Goal: Task Accomplishment & Management: Use online tool/utility

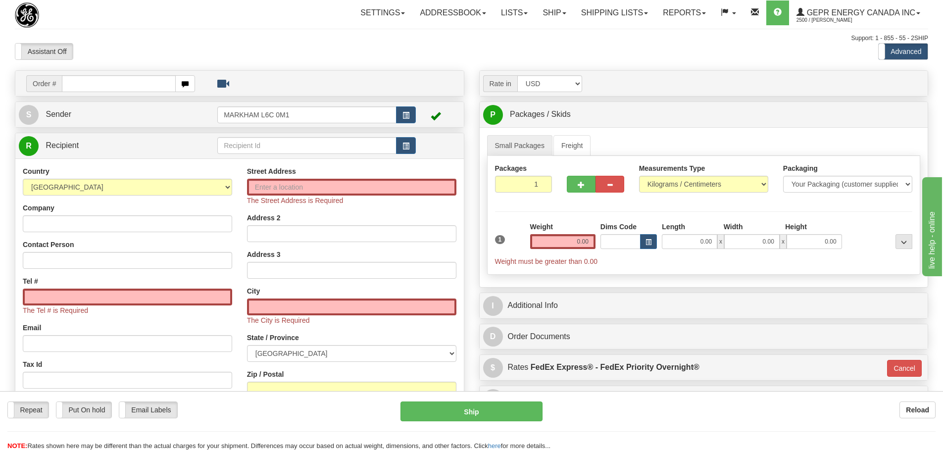
click at [117, 45] on div "Assistant On Assistant Off Do a return Do a return" at bounding box center [200, 51] width 387 height 17
click at [121, 39] on div "Support: 1 - 855 - 55 - 2SHIP" at bounding box center [472, 38] width 914 height 8
click at [120, 77] on input "text" at bounding box center [119, 83] width 114 height 17
paste input "86686106"
type input "86686106"
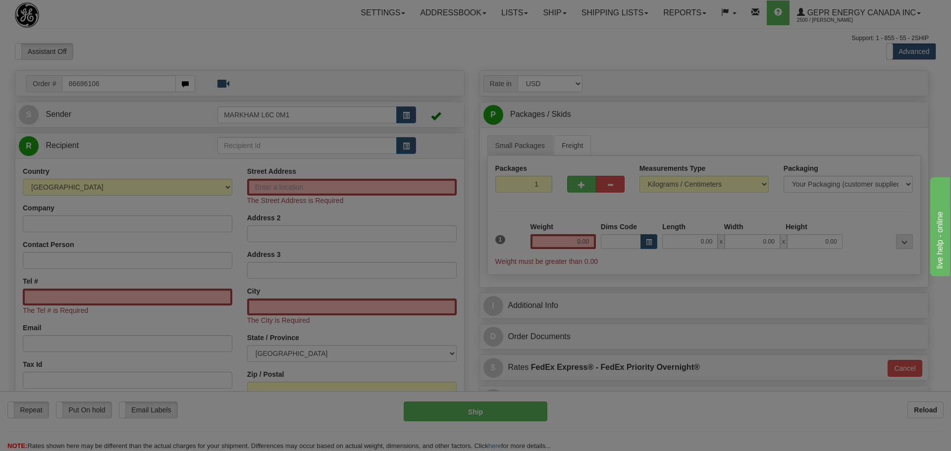
click at [138, 46] on body "Training Course Close Toggle navigation Settings Shipping Preferences New Recip…" at bounding box center [475, 225] width 951 height 451
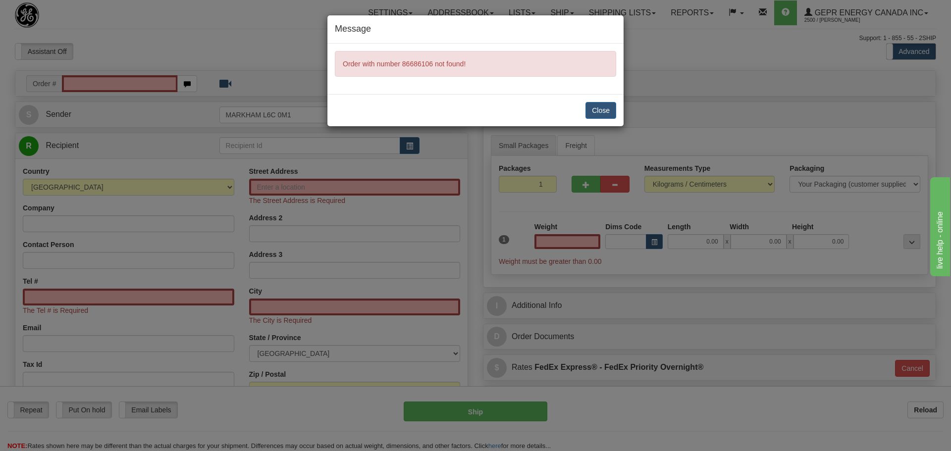
type input "0.00"
click at [595, 109] on button "Close" at bounding box center [600, 110] width 31 height 17
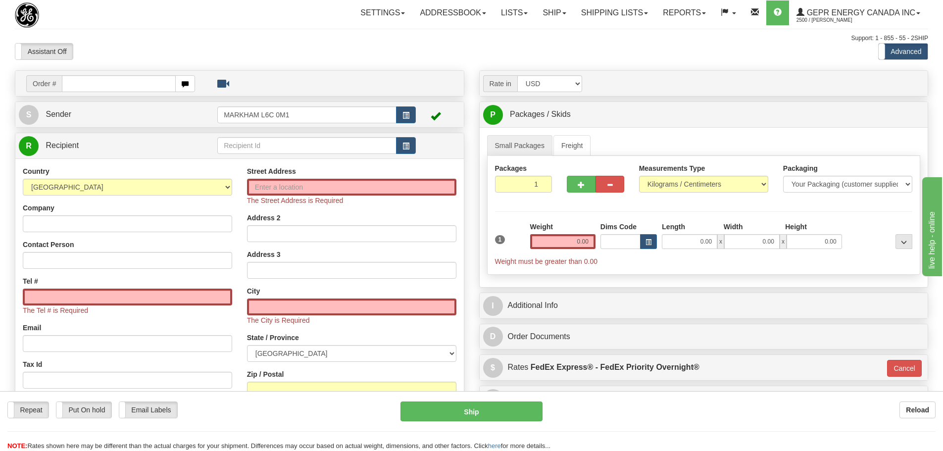
click at [148, 28] on div at bounding box center [472, 28] width 914 height 0
click at [185, 51] on div "Assistant On Assistant Off Do a return Do a return" at bounding box center [200, 51] width 387 height 17
click at [264, 44] on div "Assistant On Assistant Off Do a return Do a return" at bounding box center [200, 51] width 387 height 17
click at [187, 30] on div "Toggle navigation Settings Shipping Preferences Fields Preferences New" at bounding box center [471, 289] width 943 height 578
click at [121, 86] on input "text" at bounding box center [119, 83] width 114 height 17
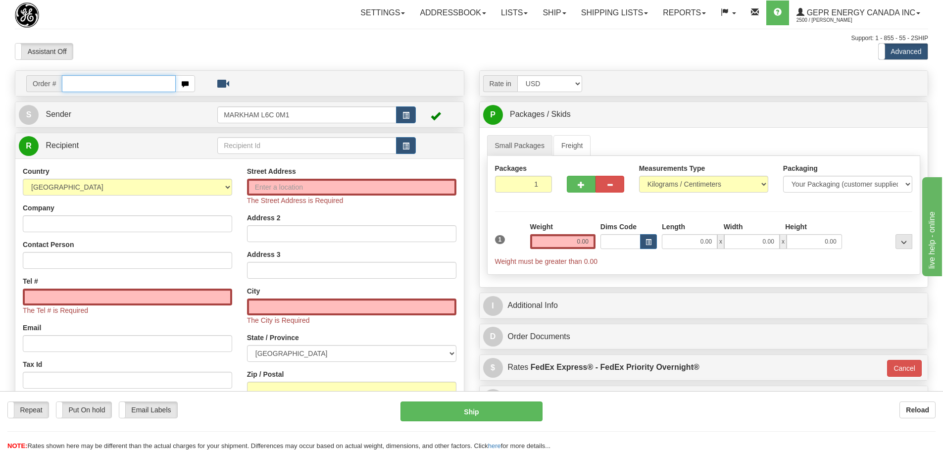
paste input "86686129"
type input "86686129"
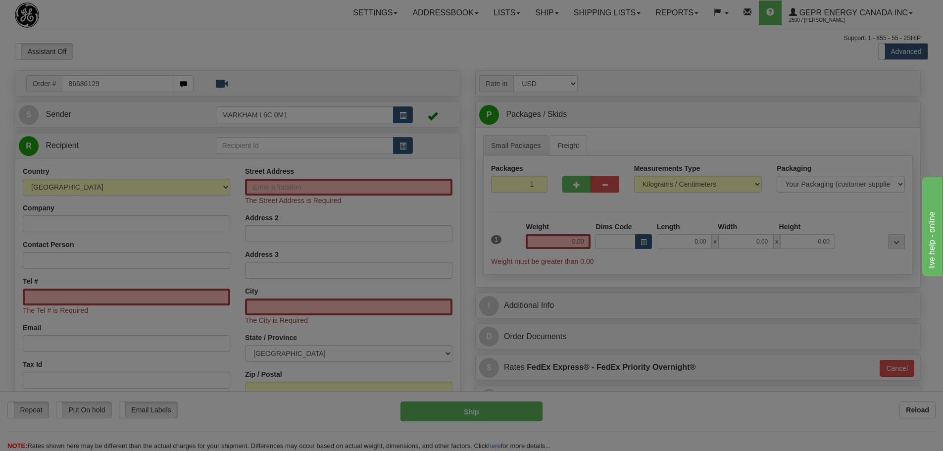
click at [136, 50] on body "Training Course Close Toggle navigation Settings Shipping Preferences New Recip…" at bounding box center [471, 225] width 943 height 451
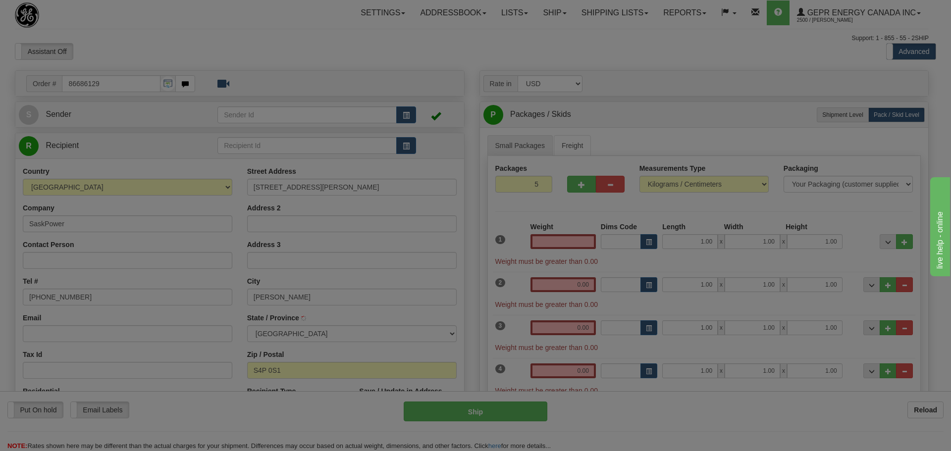
type input "REGINA"
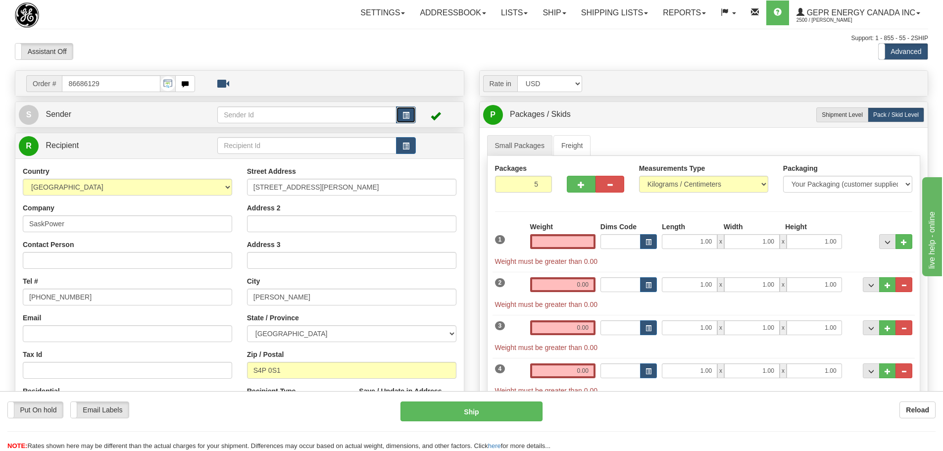
type input "0.00"
click at [405, 116] on span "button" at bounding box center [406, 115] width 7 height 6
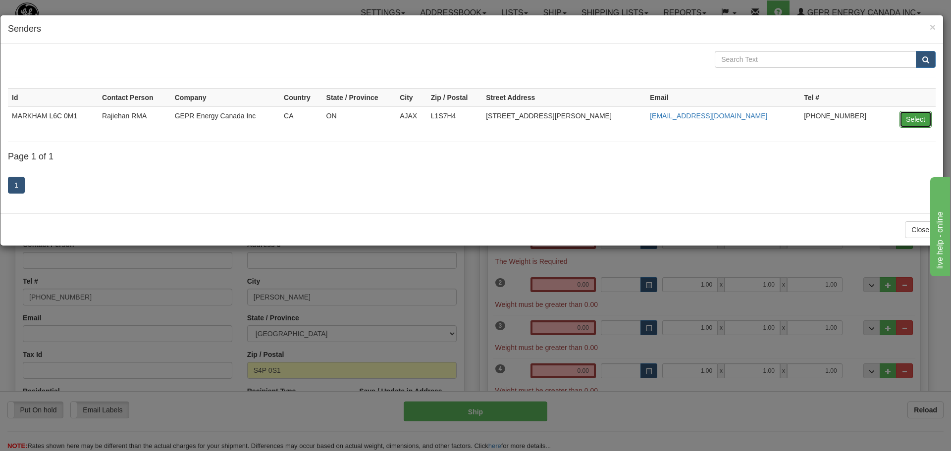
click at [905, 114] on button "Select" at bounding box center [915, 119] width 32 height 17
type input "MARKHAM L6C 0M1"
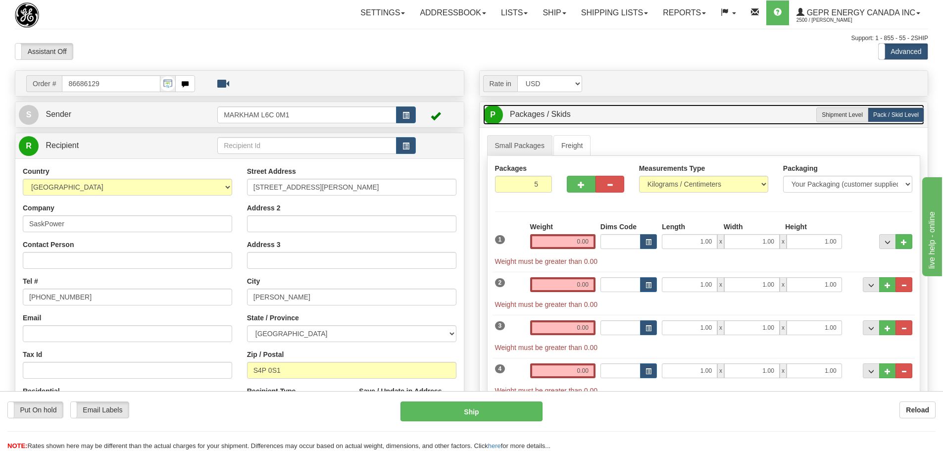
click at [852, 106] on link "P Packages / Skids 5 Packages - Weight: 0.00 Kgs 1 Skids - Weight: 0.00 Kgs" at bounding box center [704, 114] width 442 height 20
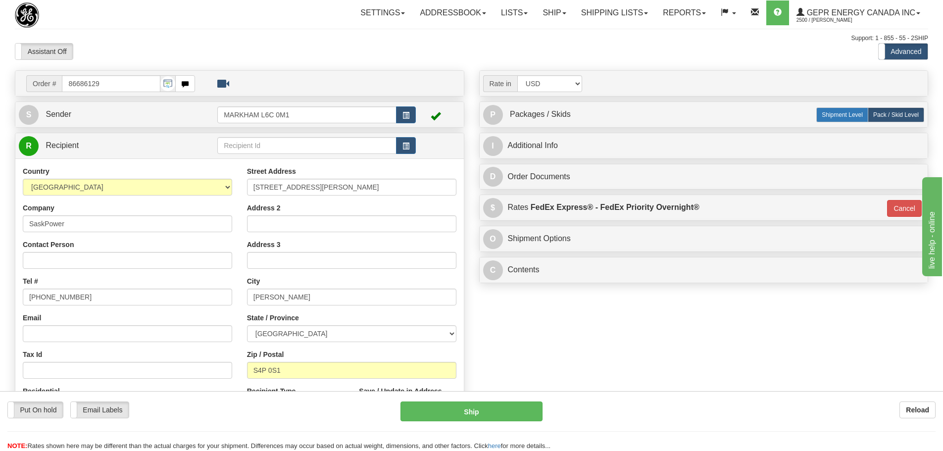
click at [847, 110] on label "Shipment Level Shipm." at bounding box center [843, 114] width 52 height 15
radio input "true"
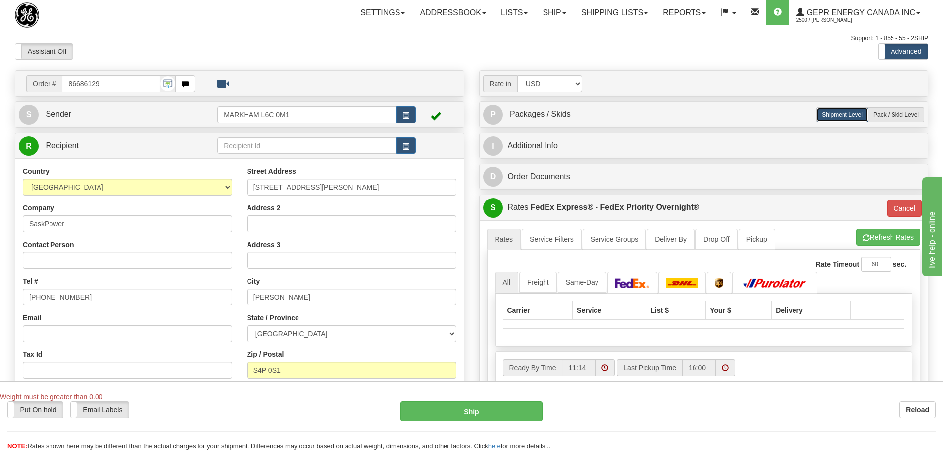
type input "01"
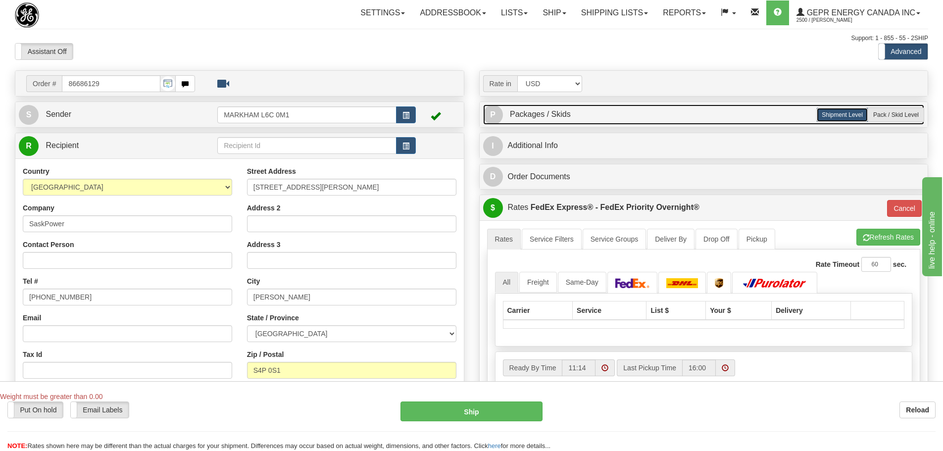
click at [677, 114] on link "P Packages / Skids 5 Packages - Weight: 0.00 Kgs 1 Skids - Weight: 0.00 Kgs" at bounding box center [704, 114] width 442 height 20
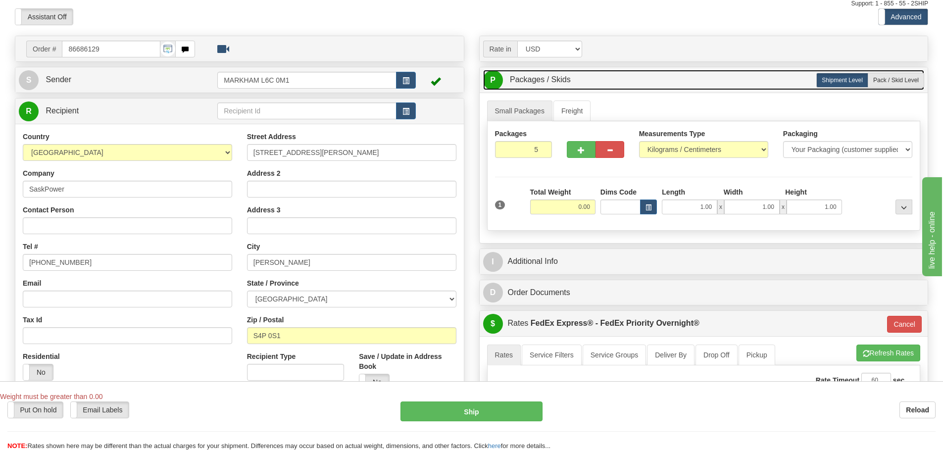
scroll to position [50, 0]
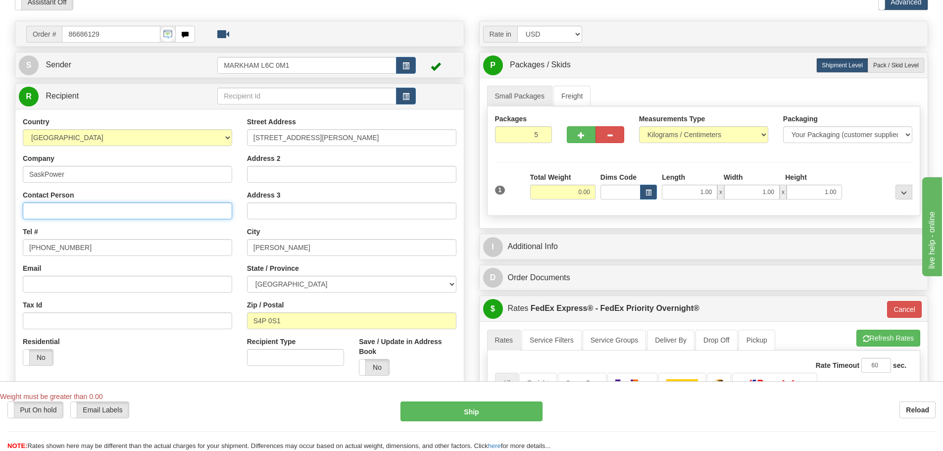
click at [61, 216] on input "Contact Person" at bounding box center [127, 211] width 209 height 17
paste input "Pratik Parmar"
type input "Pratik Parmar"
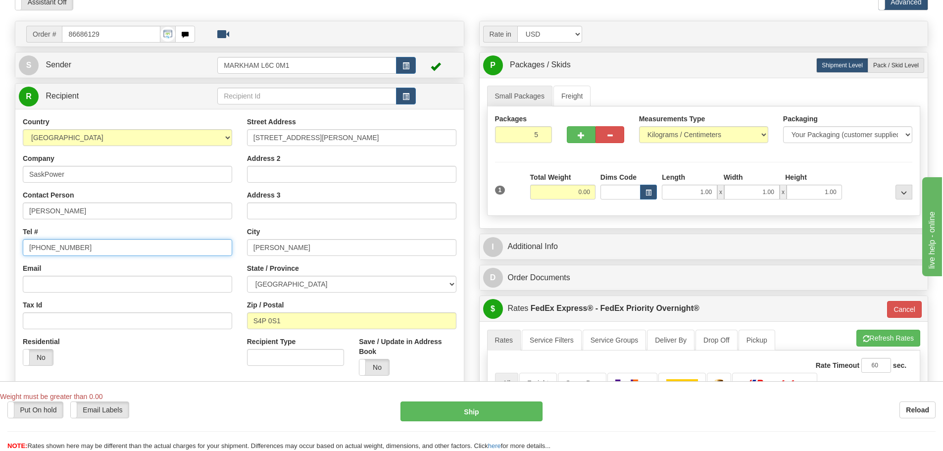
drag, startPoint x: 101, startPoint y: 242, endPoint x: -15, endPoint y: 250, distance: 116.6
click at [0, 250] on html "Training Course Close Toggle navigation Settings Shipping Preferences New Sende…" at bounding box center [471, 175] width 943 height 451
paste input "306-551-8706"
type input "306-551-8706"
click at [60, 236] on div "Tel # 306-551-8706" at bounding box center [127, 241] width 209 height 29
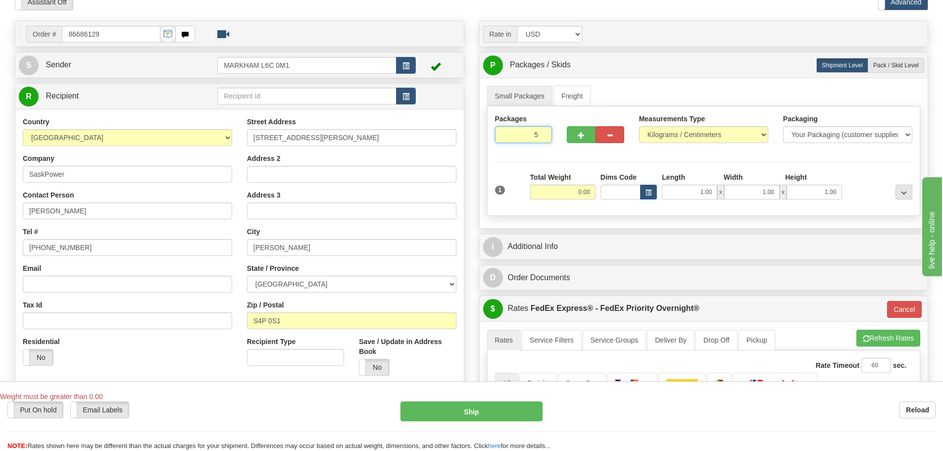
drag, startPoint x: 527, startPoint y: 134, endPoint x: 546, endPoint y: 139, distance: 19.5
click at [546, 139] on input "5" at bounding box center [523, 134] width 57 height 17
type input "1"
click at [554, 184] on div "Packages 1 1 Measurements Type" at bounding box center [704, 160] width 434 height 109
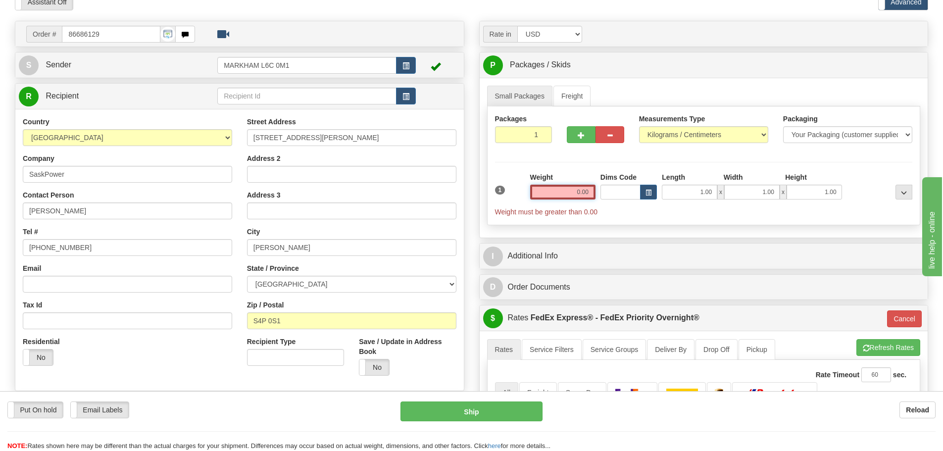
click at [564, 188] on input "0.00" at bounding box center [562, 192] width 65 height 15
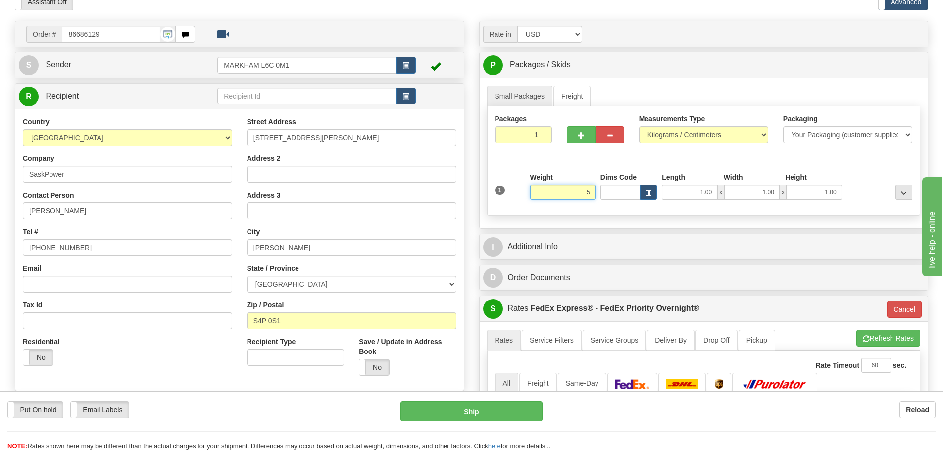
type input "5"
type input "01"
type input "5.00"
click at [565, 181] on div "Weight 5.00" at bounding box center [562, 185] width 65 height 27
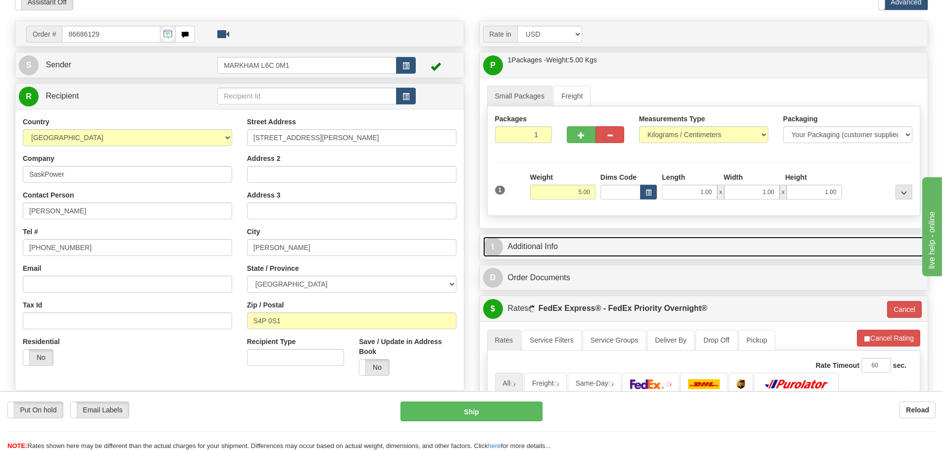
click at [584, 245] on link "I Additional Info" at bounding box center [704, 247] width 442 height 20
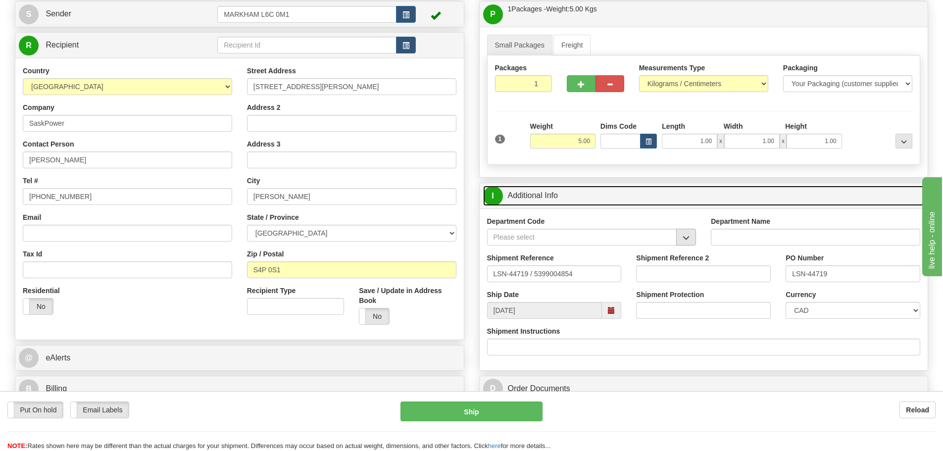
scroll to position [149, 0]
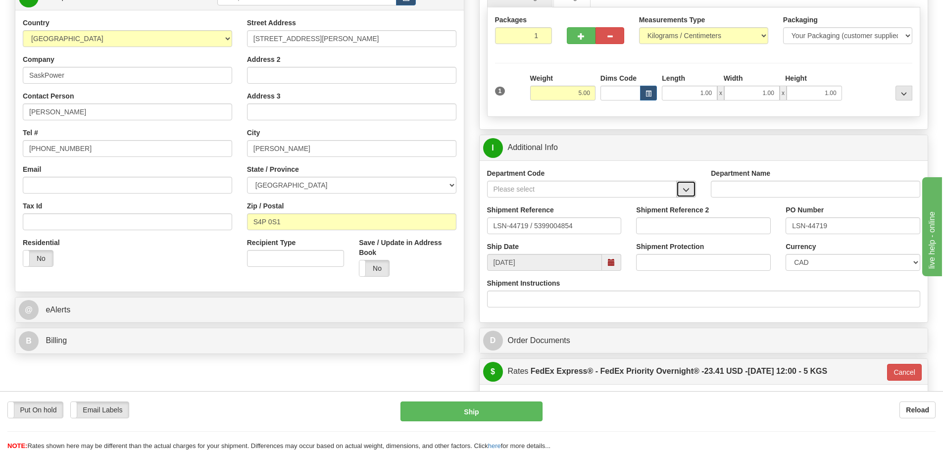
click at [692, 188] on button "button" at bounding box center [686, 189] width 20 height 17
click at [616, 202] on div "SER" at bounding box center [580, 204] width 180 height 11
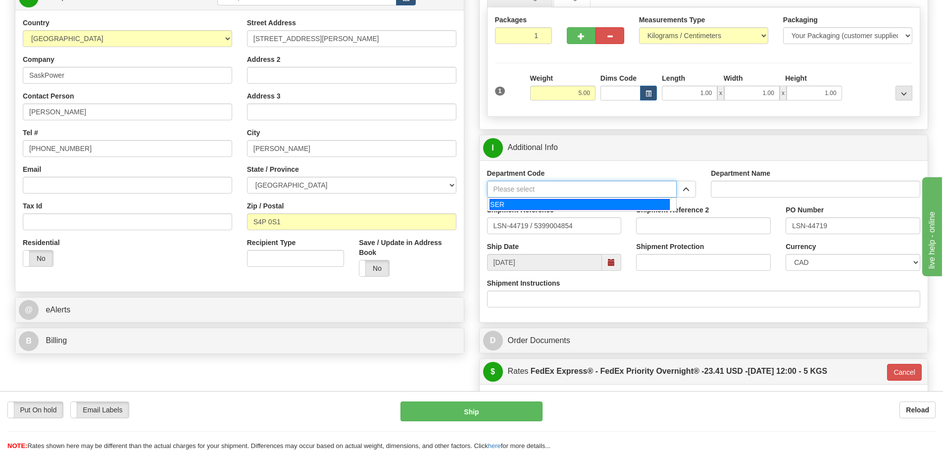
type input "SER"
type input "SERVICE DEPARTMENT"
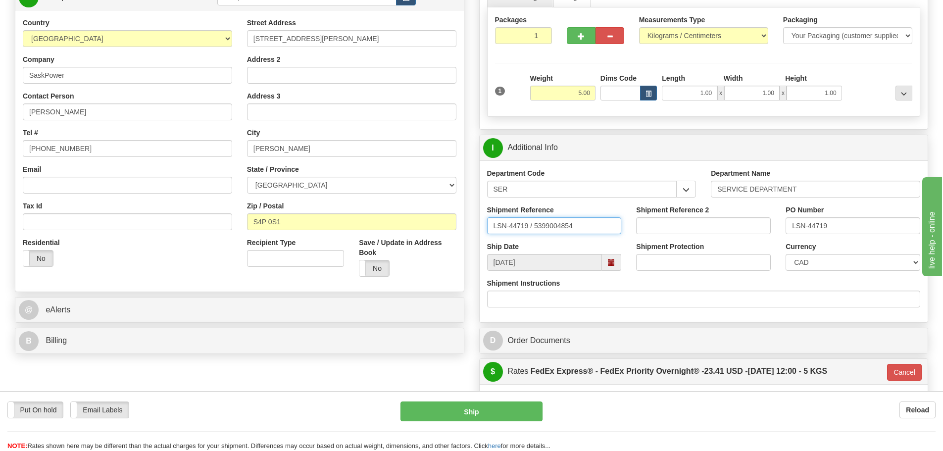
drag, startPoint x: 530, startPoint y: 221, endPoint x: 534, endPoint y: 233, distance: 13.0
click at [534, 233] on input "LSN-44719 / 5399004854" at bounding box center [554, 225] width 135 height 17
type input "LSN-44719 RMA 5399004854"
click at [805, 265] on select "CAD USD EUR ZAR RON ANG ARN AUD AUS AWG BBD BFR BGN BHD BMD BND BRC BRL CHP CKZ…" at bounding box center [853, 262] width 135 height 17
click at [786, 254] on select "CAD USD EUR ZAR RON ANG ARN AUD AUS AWG BBD BFR BGN BHD BMD BND BRC BRL CHP CKZ…" at bounding box center [853, 262] width 135 height 17
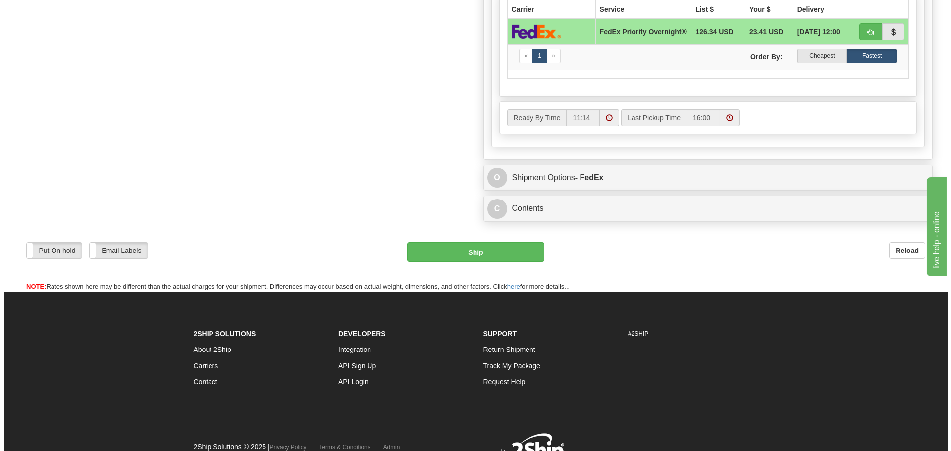
scroll to position [644, 0]
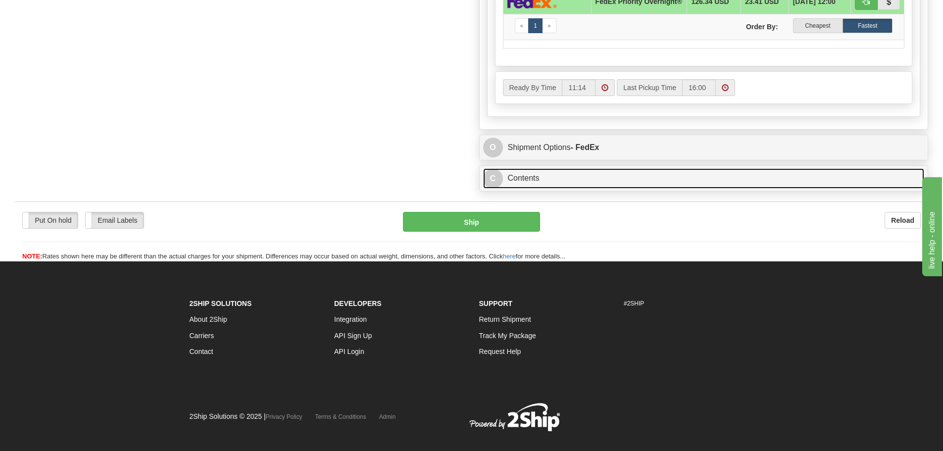
click at [567, 187] on link "C Contents" at bounding box center [704, 178] width 442 height 20
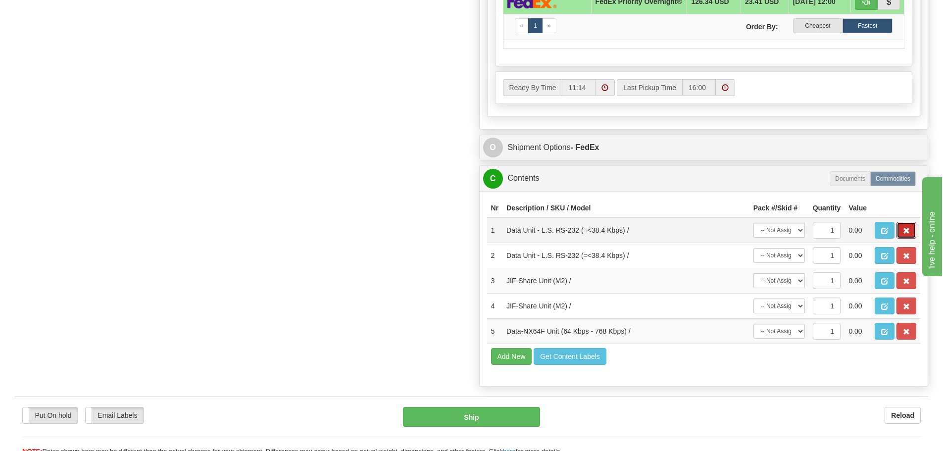
click at [908, 226] on button "button" at bounding box center [907, 230] width 20 height 17
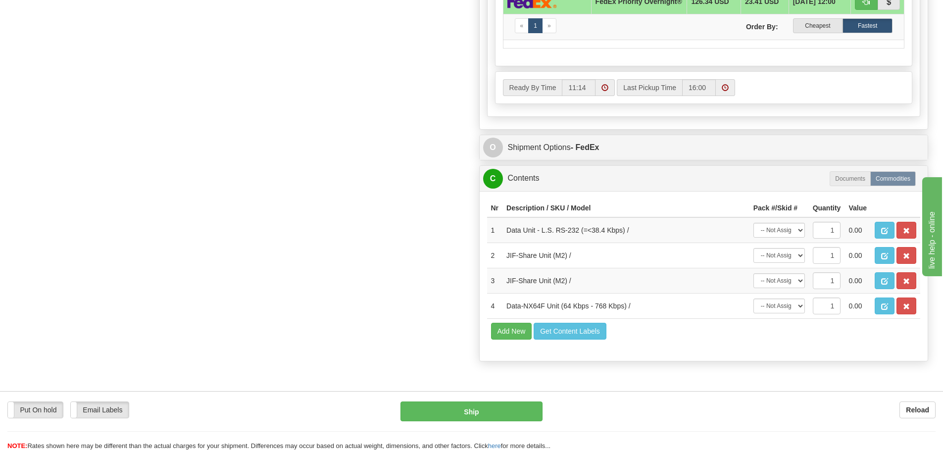
click at [908, 226] on button "button" at bounding box center [907, 230] width 20 height 17
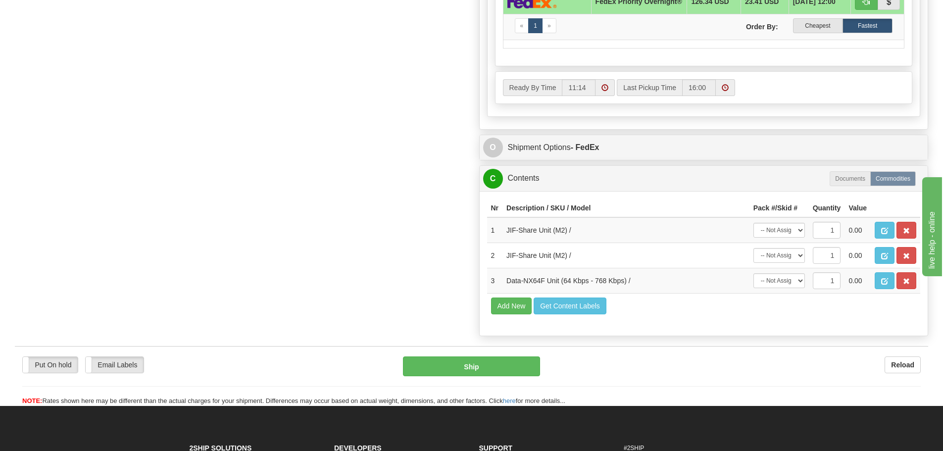
click at [908, 226] on button "button" at bounding box center [907, 230] width 20 height 17
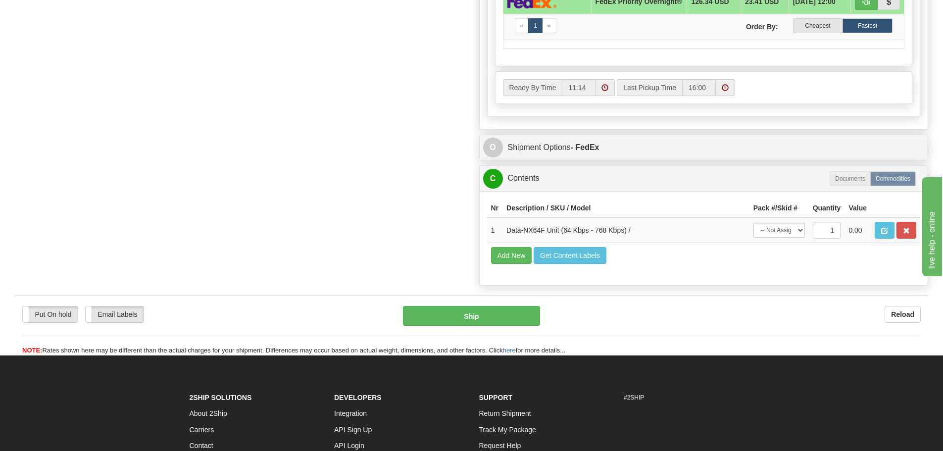
click at [908, 226] on button "button" at bounding box center [907, 230] width 20 height 17
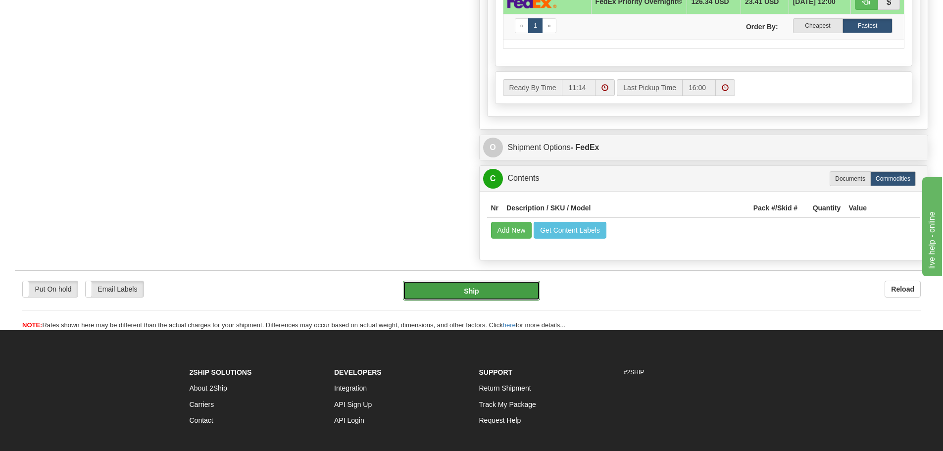
click at [522, 298] on button "Ship" at bounding box center [471, 291] width 137 height 20
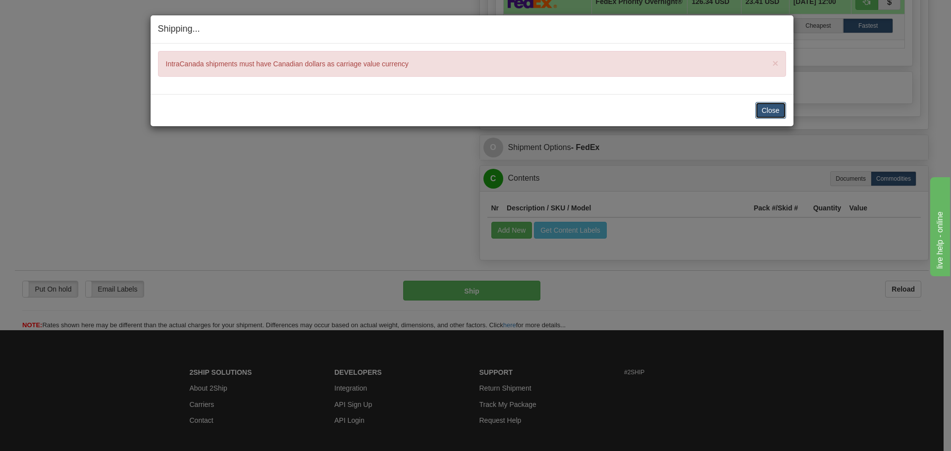
click at [768, 114] on button "Close" at bounding box center [770, 110] width 31 height 17
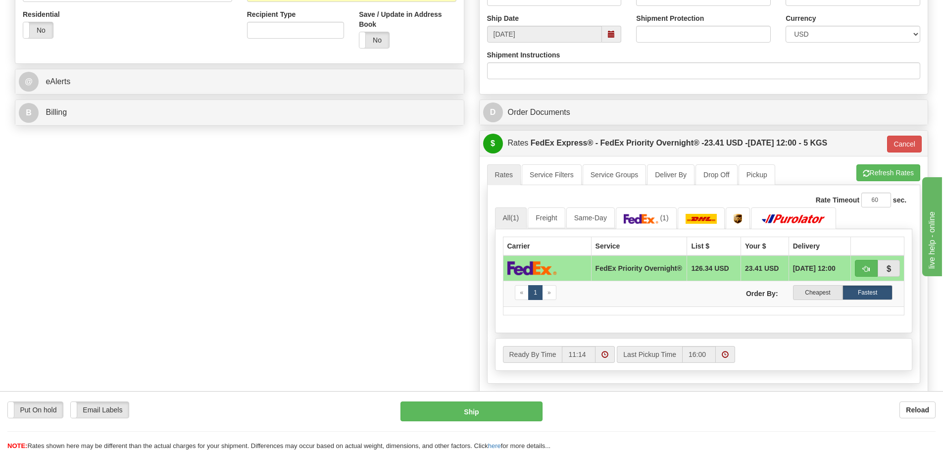
scroll to position [248, 0]
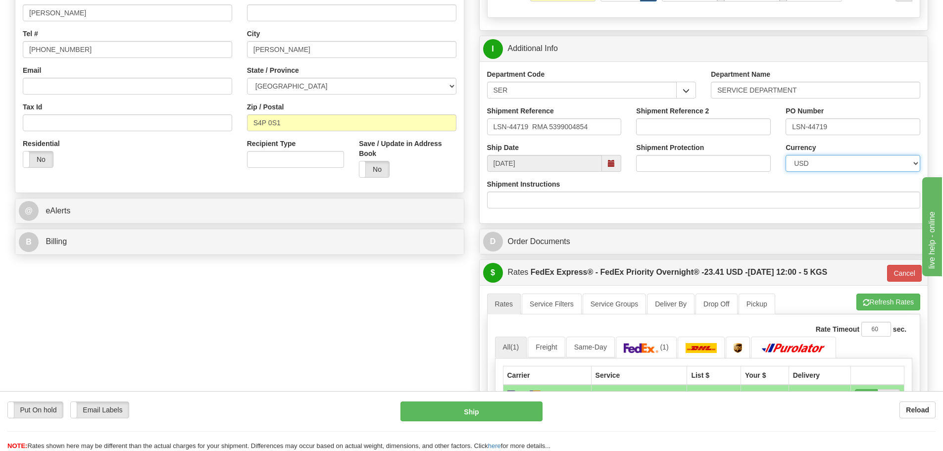
click at [827, 162] on select "CAD USD EUR ZAR RON ANG ARN AUD AUS AWG BBD BFR BGN BHD BMD BND BRC BRL CHP CKZ…" at bounding box center [853, 163] width 135 height 17
click at [786, 155] on select "CAD USD EUR ZAR RON ANG ARN AUD AUS AWG BBD BFR BGN BHD BMD BND BRC BRL CHP CKZ…" at bounding box center [853, 163] width 135 height 17
click at [821, 164] on select "CAD USD EUR ZAR RON ANG ARN AUD AUS AWG BBD BFR BGN BHD BMD BND BRC BRL CHP CKZ…" at bounding box center [853, 163] width 135 height 17
click at [786, 155] on select "CAD USD EUR ZAR RON ANG ARN AUD AUS AWG BBD BFR BGN BHD BMD BND BRC BRL CHP CKZ…" at bounding box center [853, 163] width 135 height 17
click at [816, 168] on select "CAD USD EUR ZAR RON ANG ARN AUD AUS AWG BBD BFR BGN BHD BMD BND BRC BRL CHP CKZ…" at bounding box center [853, 163] width 135 height 17
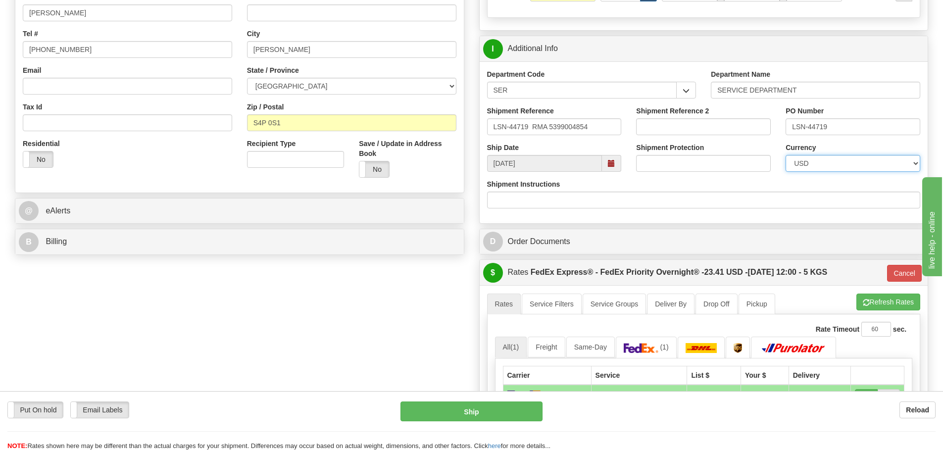
select select "0"
click at [786, 155] on select "CAD USD EUR ZAR RON ANG ARN AUD AUS AWG BBD BFR BGN BHD BMD BND BRC BRL CHP CKZ…" at bounding box center [853, 163] width 135 height 17
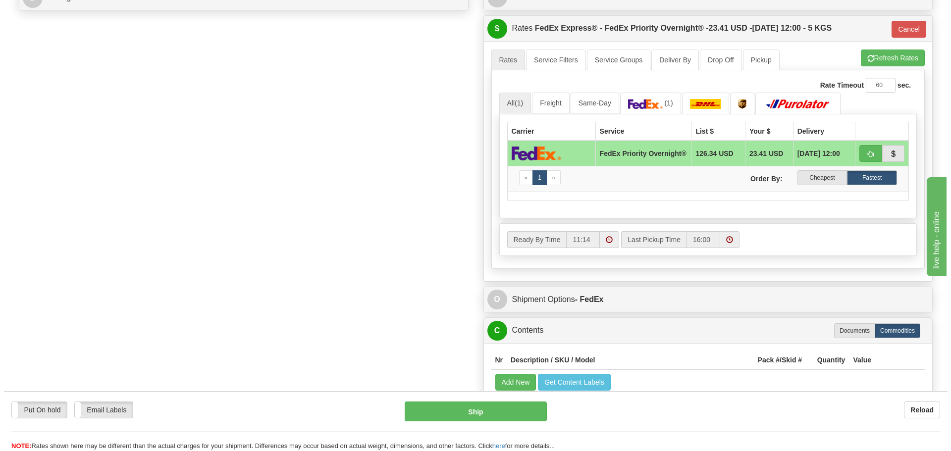
scroll to position [495, 0]
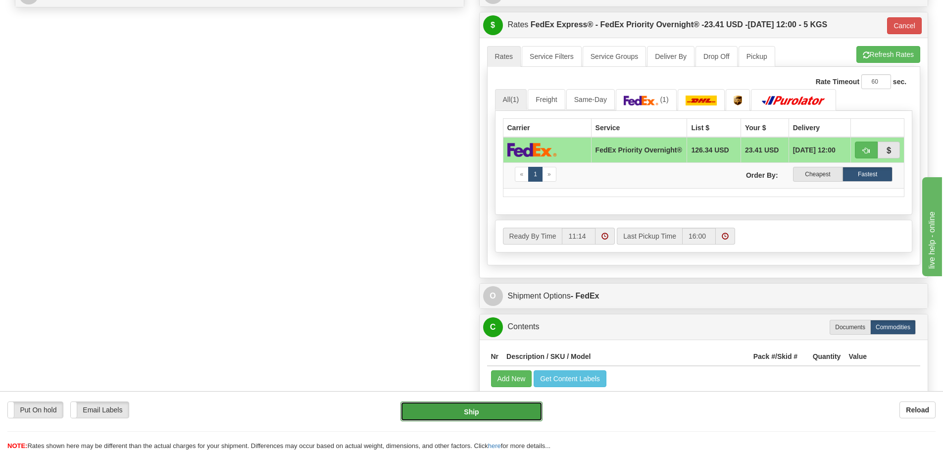
click at [433, 406] on button "Ship" at bounding box center [472, 412] width 142 height 20
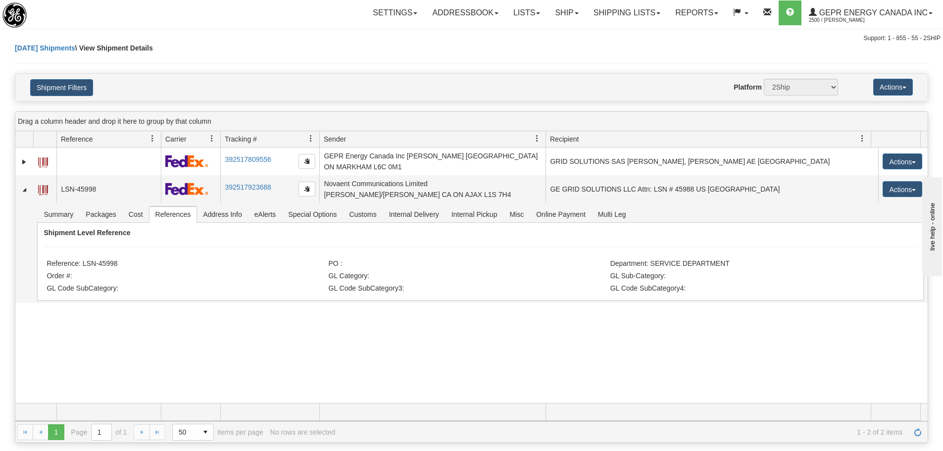
click at [221, 51] on div "[DATE] Shipments \ View Shipment Details" at bounding box center [472, 58] width 914 height 30
click at [181, 15] on div "Settings Shipping Preferences Fields Preferences New Store Connections Addressb…" at bounding box center [553, 12] width 773 height 25
click at [912, 433] on link "Refresh" at bounding box center [918, 432] width 16 height 16
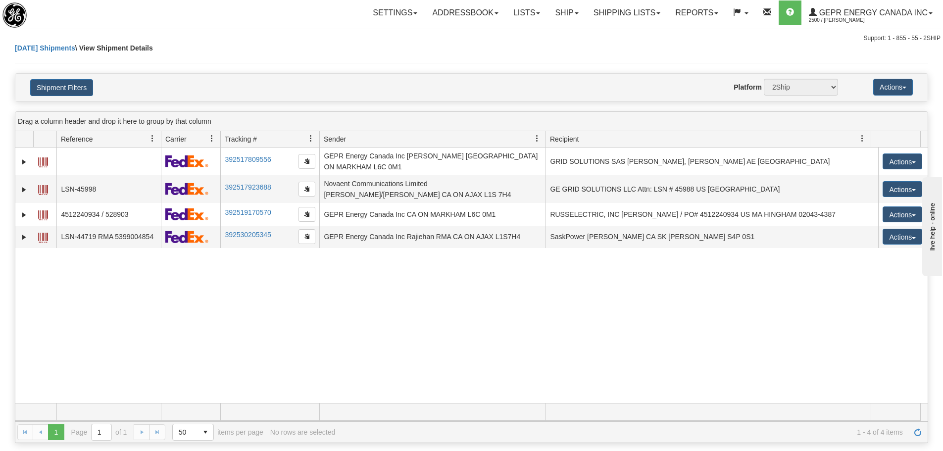
click at [236, 316] on div "31525282 2500 392517809556 [DATE] [DATE] 07:47:51 AM GEPR Energy Canada Inc [PE…" at bounding box center [471, 276] width 913 height 256
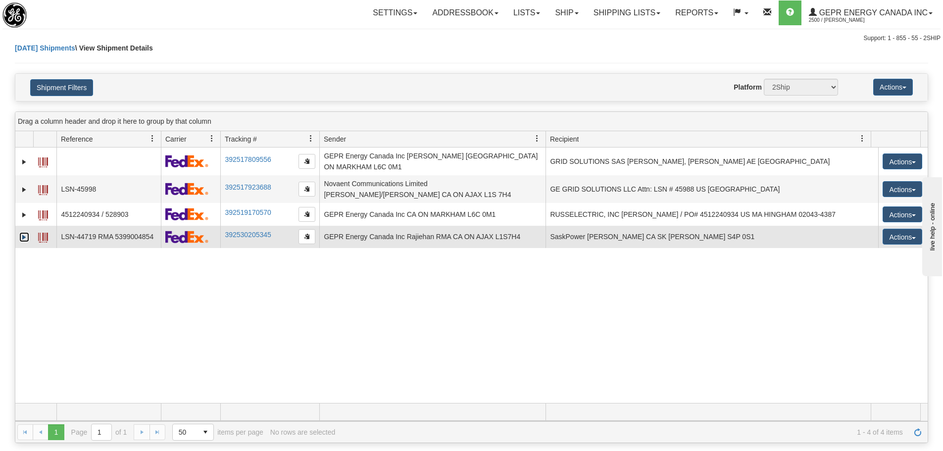
click at [22, 235] on link "Expand" at bounding box center [24, 237] width 10 height 10
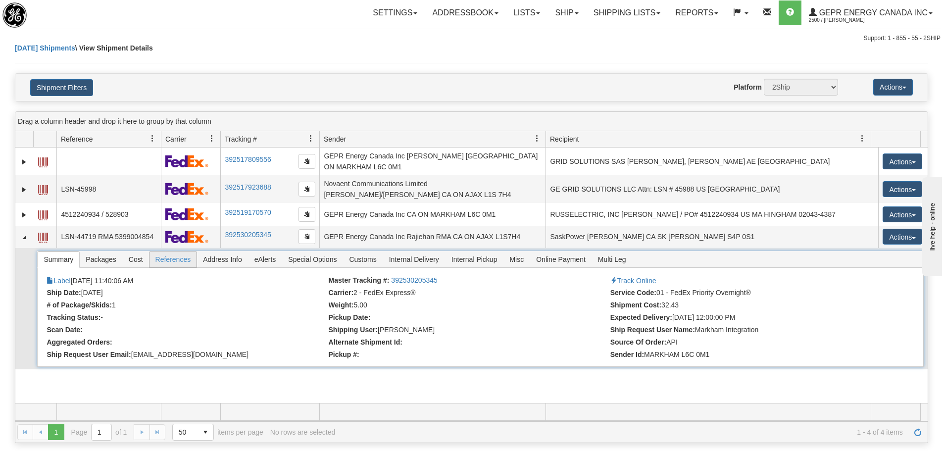
click at [170, 262] on li "References" at bounding box center [173, 259] width 49 height 17
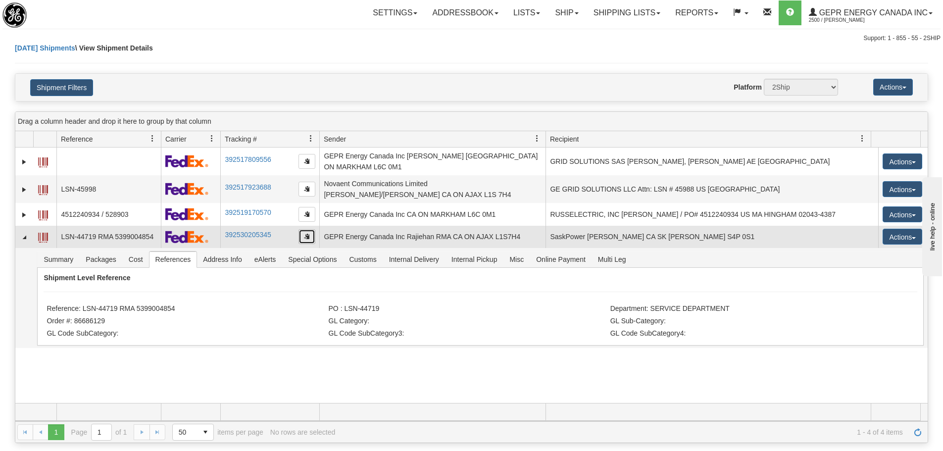
click at [307, 235] on button "button" at bounding box center [307, 236] width 17 height 15
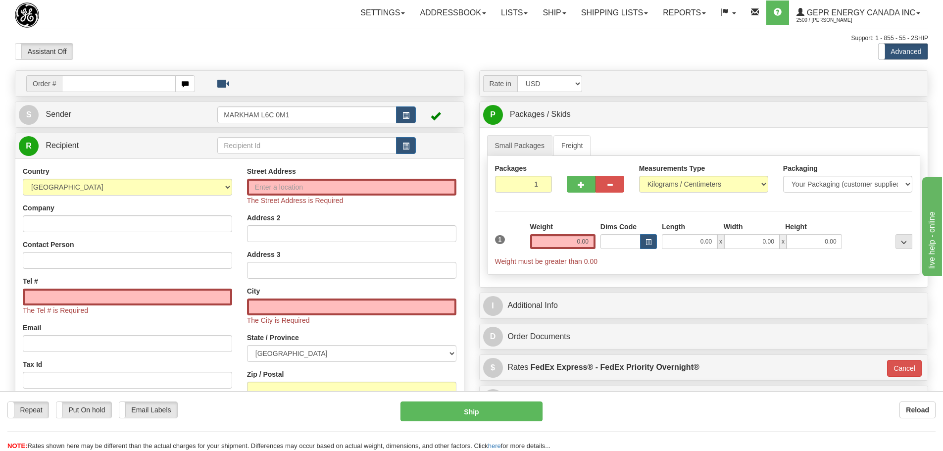
click at [272, 27] on div "Toggle navigation Settings Shipping Preferences Fields Preferences New" at bounding box center [471, 289] width 943 height 578
